Goal: Contribute content: Contribute content

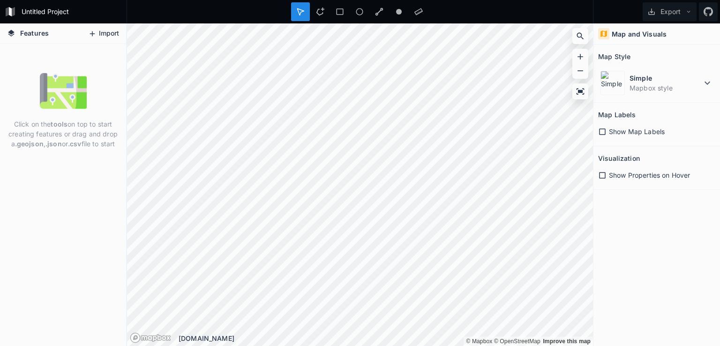
click at [106, 33] on button "Import" at bounding box center [103, 33] width 40 height 15
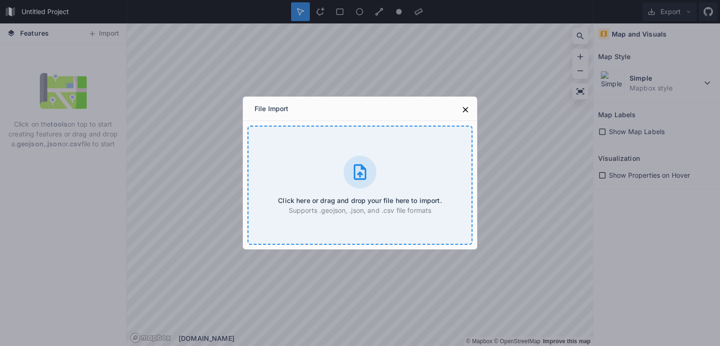
click at [363, 174] on icon at bounding box center [360, 171] width 13 height 15
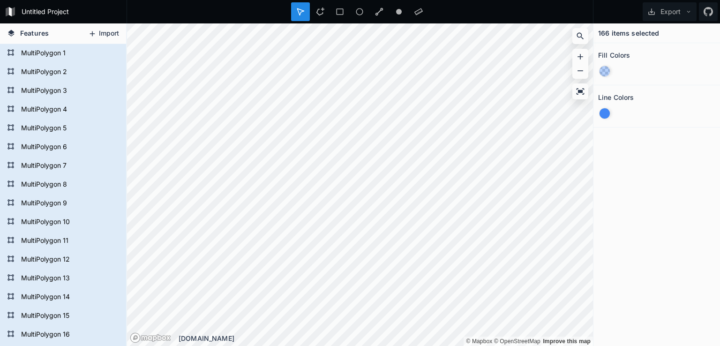
click at [101, 33] on button "Import" at bounding box center [103, 33] width 40 height 15
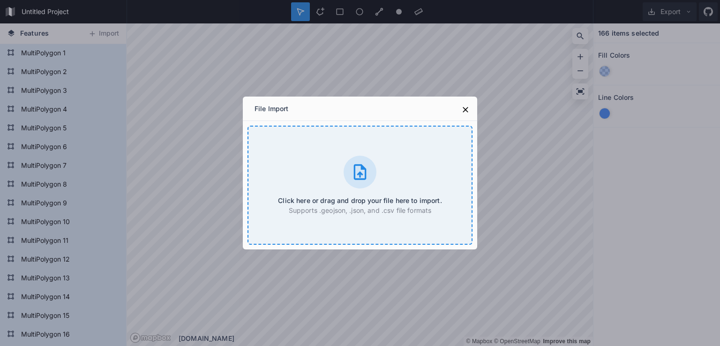
click at [363, 169] on icon at bounding box center [360, 171] width 13 height 15
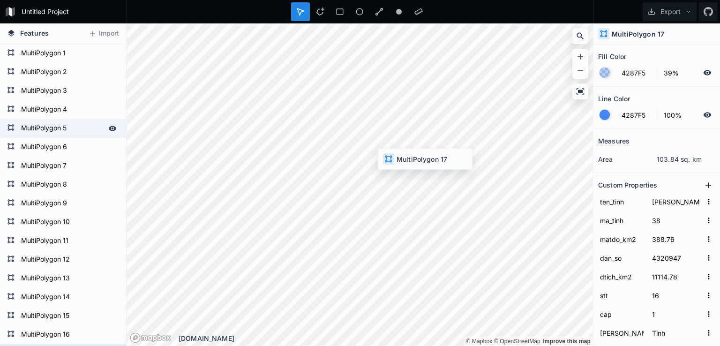
type input "160.23"
type input "16611"
type input "103.67"
type input "127"
type input "2"
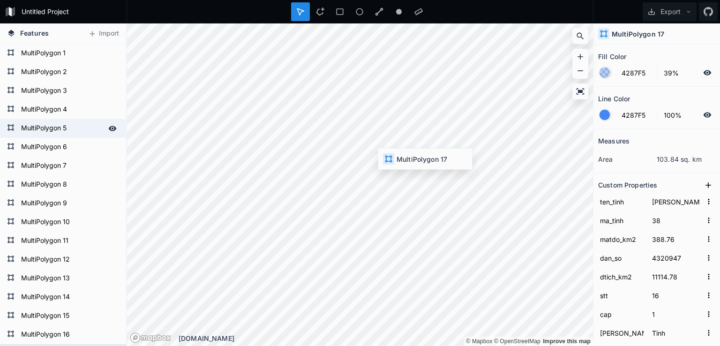
type input "Xã"
type input "đang cập nhật"
type input "[PERSON_NAME], [PERSON_NAME], [PERSON_NAME]"
type input "79.92"
type input "8516"
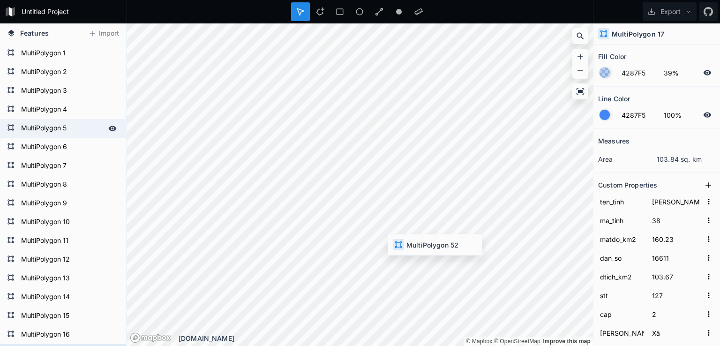
type input "106.55"
type input "117"
type input "[PERSON_NAME], [PERSON_NAME]"
type input "[PERSON_NAME]"
type input "15049"
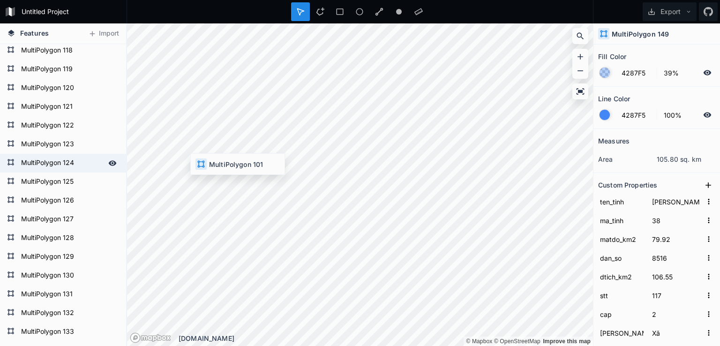
scroll to position [2158, 0]
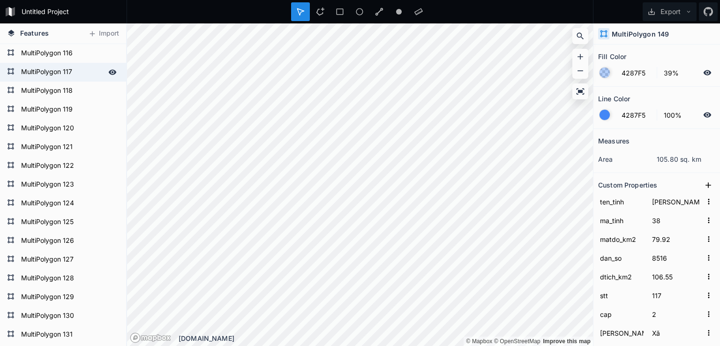
click at [61, 81] on div "MultiPolygon 117" at bounding box center [63, 72] width 126 height 19
type input "43.97"
type input "6485"
type input "147.48"
type input "101"
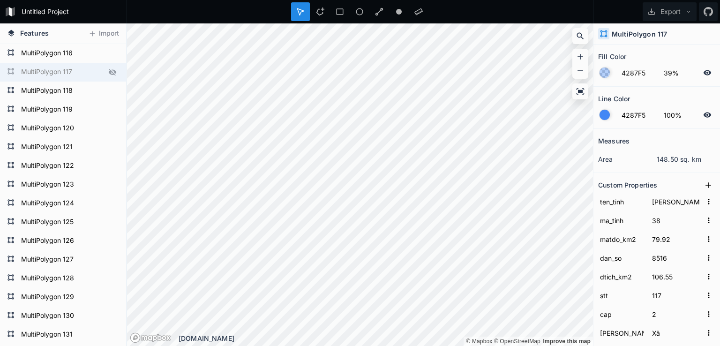
type input "Nam Động, [PERSON_NAME]"
type input "[PERSON_NAME]"
type input "14908"
type input "56.92"
type input "5572"
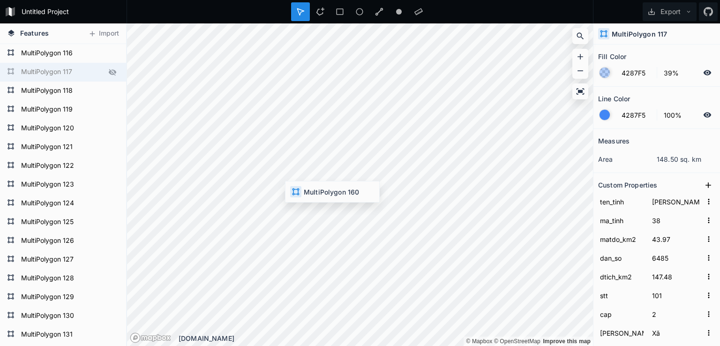
type input "97.89"
type input "119"
type input "[PERSON_NAME]"
type input "15031"
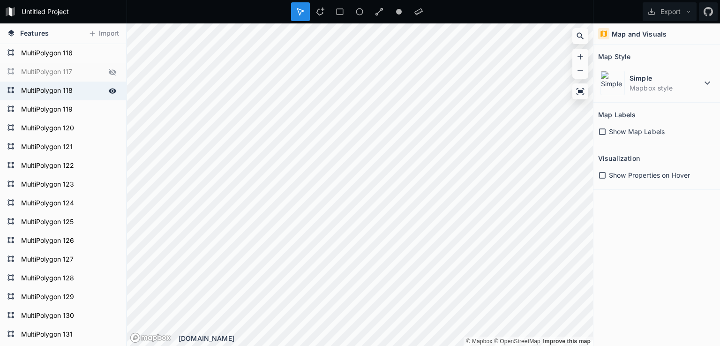
click at [53, 92] on form "MultiPolygon 118" at bounding box center [62, 91] width 88 height 14
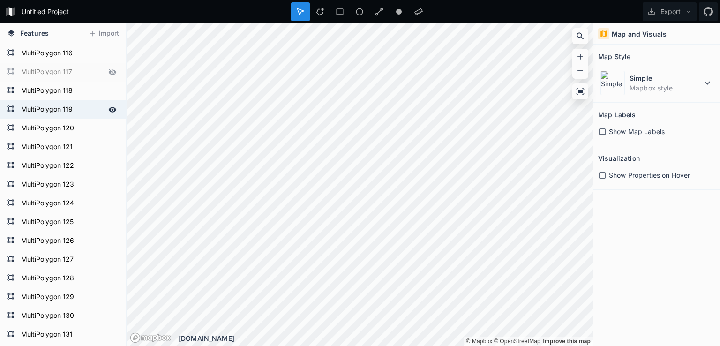
click at [58, 100] on div "MultiPolygon 119" at bounding box center [63, 109] width 126 height 19
click at [72, 108] on form "MultiPolygon 119" at bounding box center [62, 110] width 88 height 14
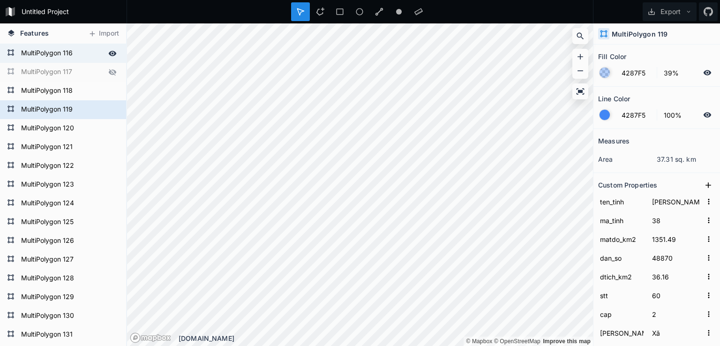
click at [108, 72] on icon at bounding box center [112, 72] width 8 height 8
click at [38, 49] on form "MultiPolygon 116" at bounding box center [62, 53] width 88 height 14
type input "233.9"
type input "27008"
type input "115.47"
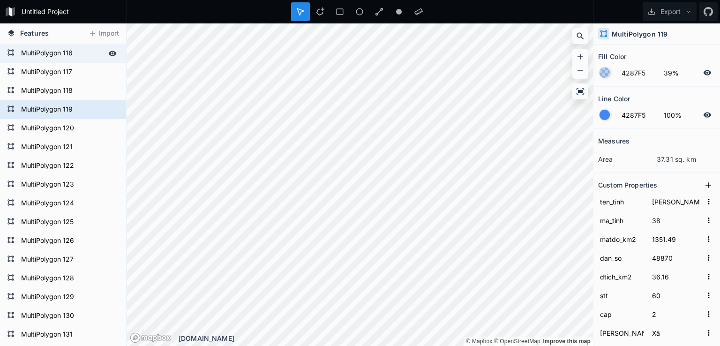
type input "144"
type input "[PERSON_NAME], [PERSON_NAME][GEOGRAPHIC_DATA], [PERSON_NAME], [PERSON_NAME]"
type input "[PERSON_NAME]"
type input "15229"
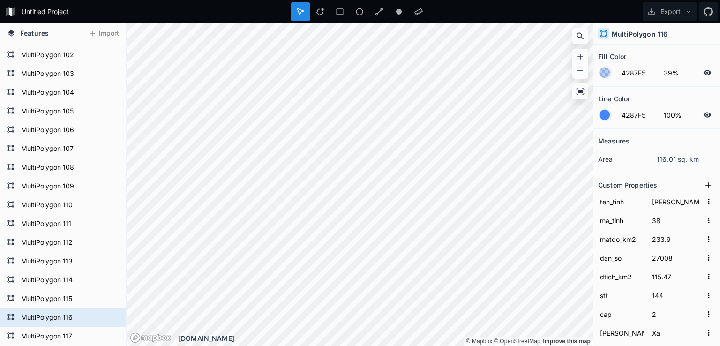
scroll to position [1612, 0]
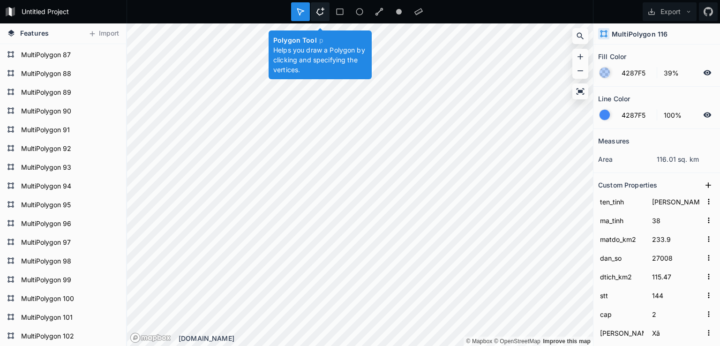
click at [318, 9] on icon at bounding box center [321, 12] width 8 height 8
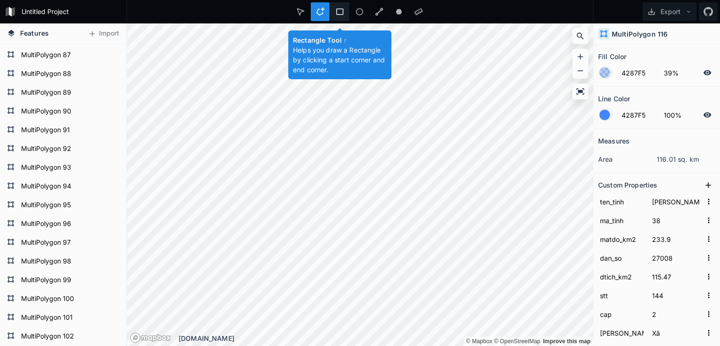
click at [340, 8] on icon at bounding box center [340, 11] width 7 height 7
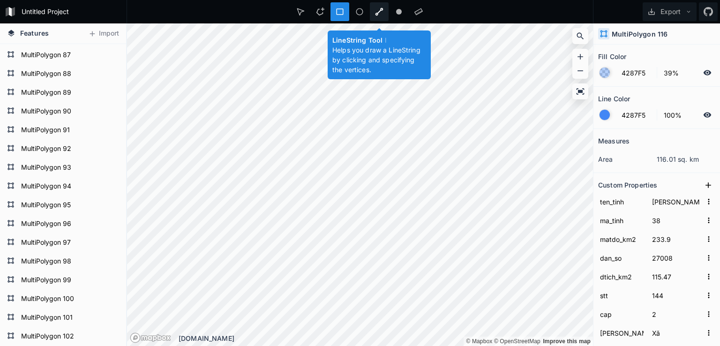
click at [390, 8] on div at bounding box center [399, 11] width 19 height 19
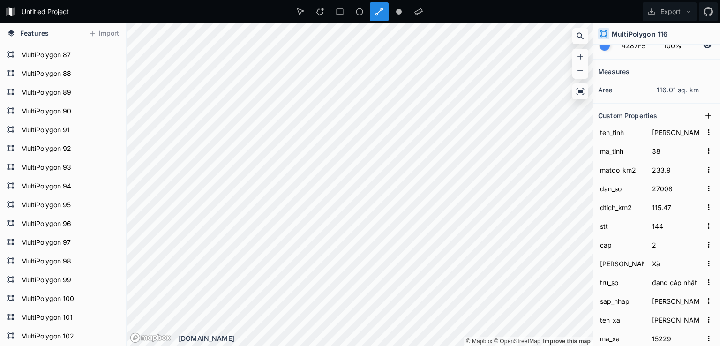
scroll to position [94, 0]
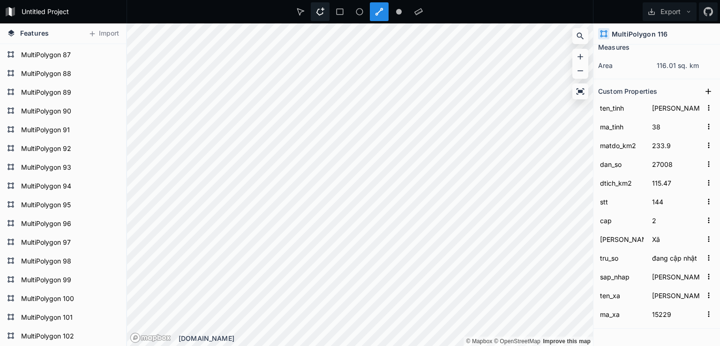
click at [318, 11] on icon at bounding box center [320, 12] width 8 height 8
click at [108, 90] on icon at bounding box center [112, 93] width 8 height 8
click at [108, 91] on icon at bounding box center [112, 93] width 8 height 8
type input "1554.39"
type input "26580"
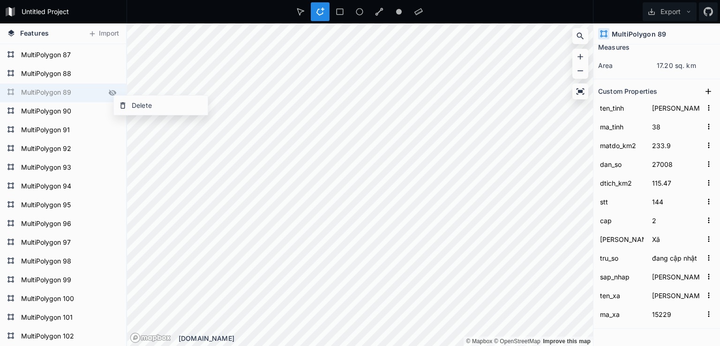
type input "17.1"
type input "49"
type input "[PERSON_NAME], [PERSON_NAME][GEOGRAPHIC_DATA], [PERSON_NAME]"
type input "[PERSON_NAME]"
type input "16540"
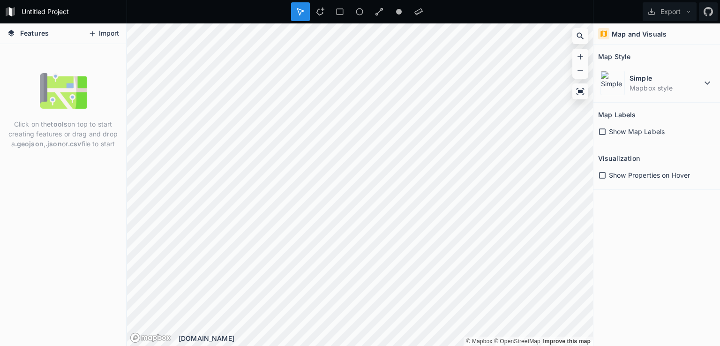
click at [96, 33] on icon at bounding box center [92, 34] width 8 height 8
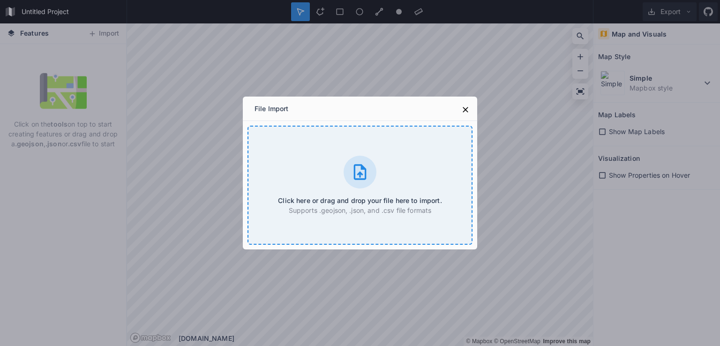
click at [359, 171] on icon at bounding box center [360, 172] width 19 height 19
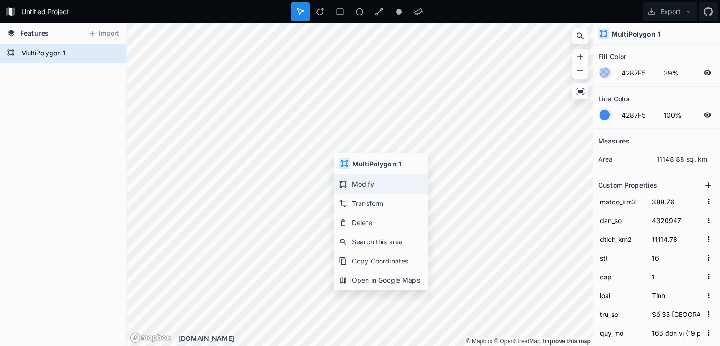
click at [353, 194] on div "Modify" at bounding box center [381, 203] width 94 height 19
